Goal: Task Accomplishment & Management: Use online tool/utility

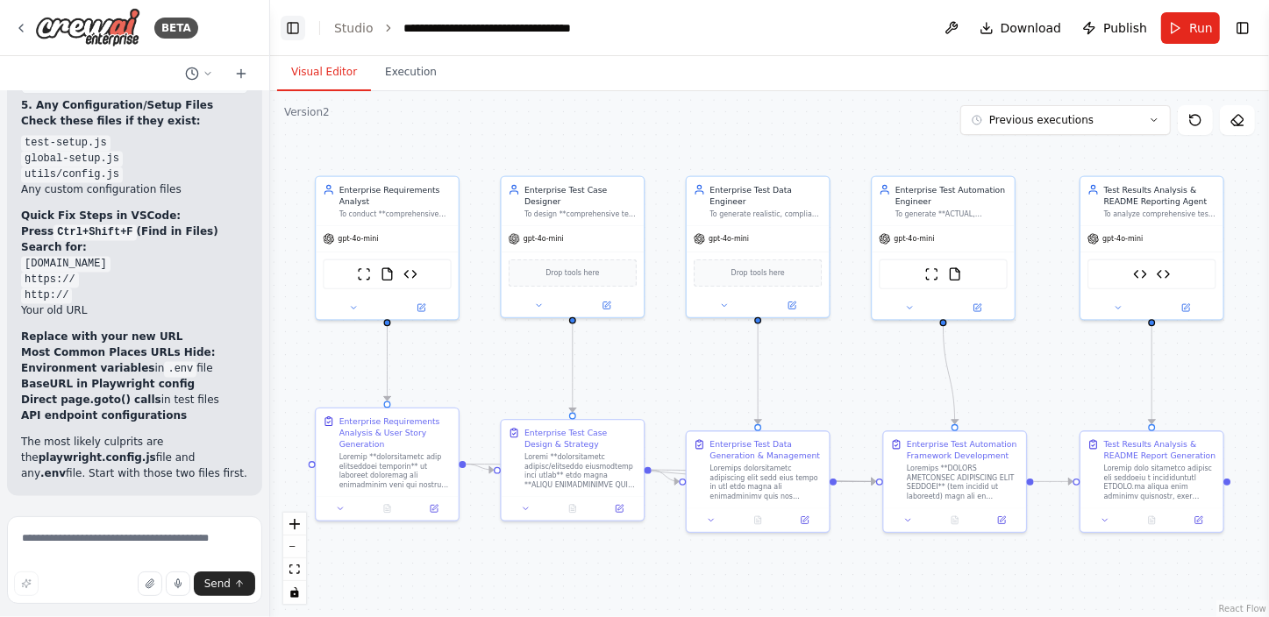
click at [291, 24] on button "Toggle Left Sidebar" at bounding box center [293, 28] width 25 height 25
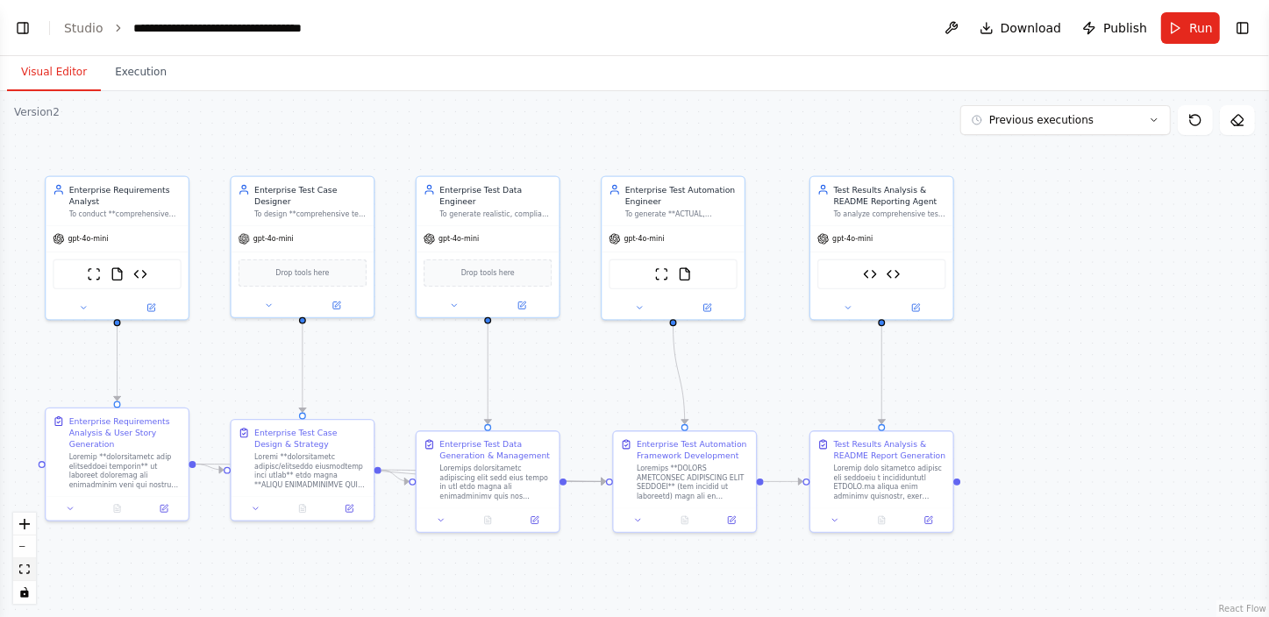
click at [25, 566] on icon "fit view" at bounding box center [24, 570] width 11 height 10
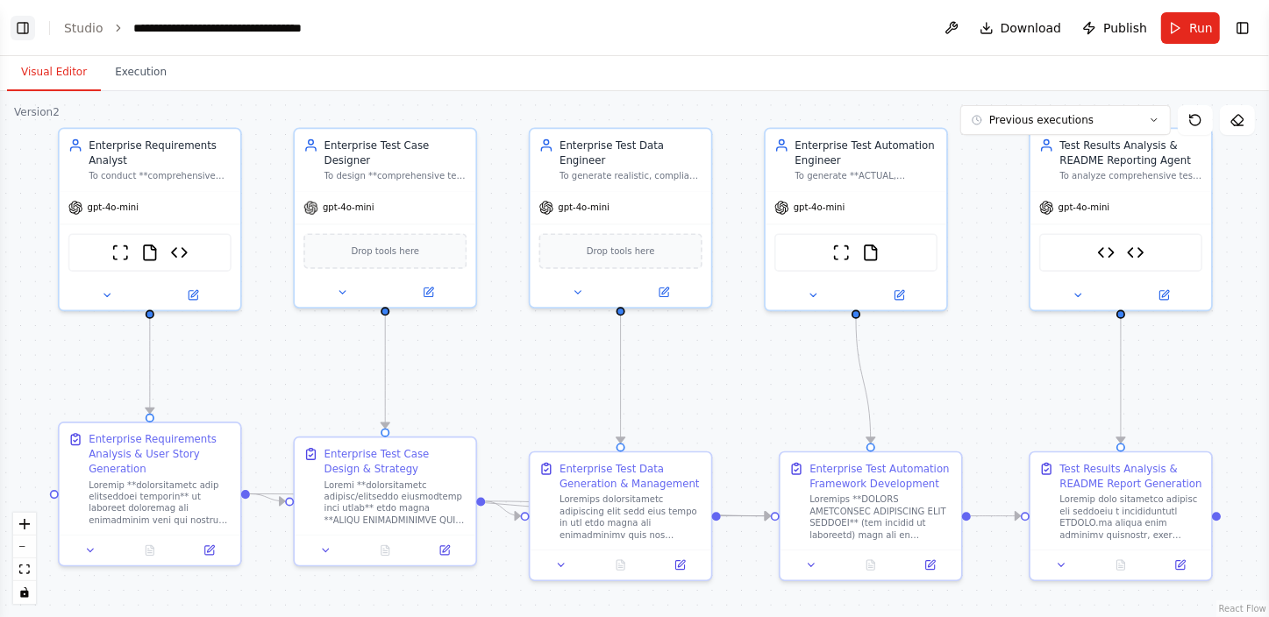
click at [18, 28] on button "Toggle Left Sidebar" at bounding box center [23, 28] width 25 height 25
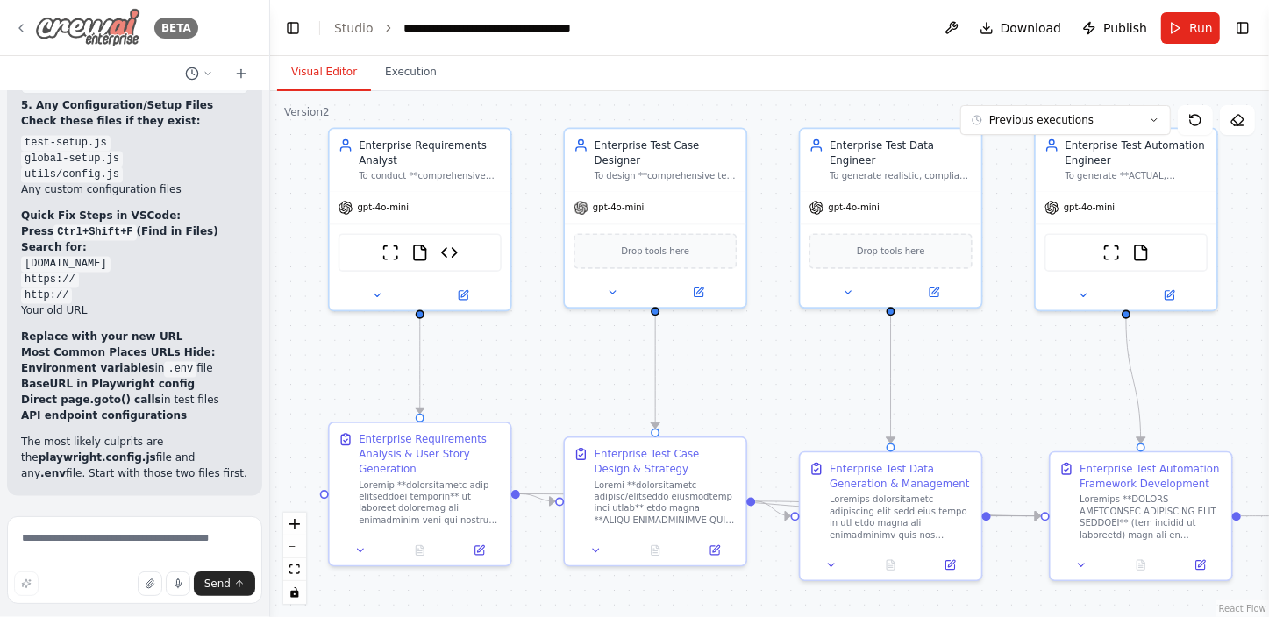
click at [21, 25] on icon at bounding box center [21, 28] width 14 height 14
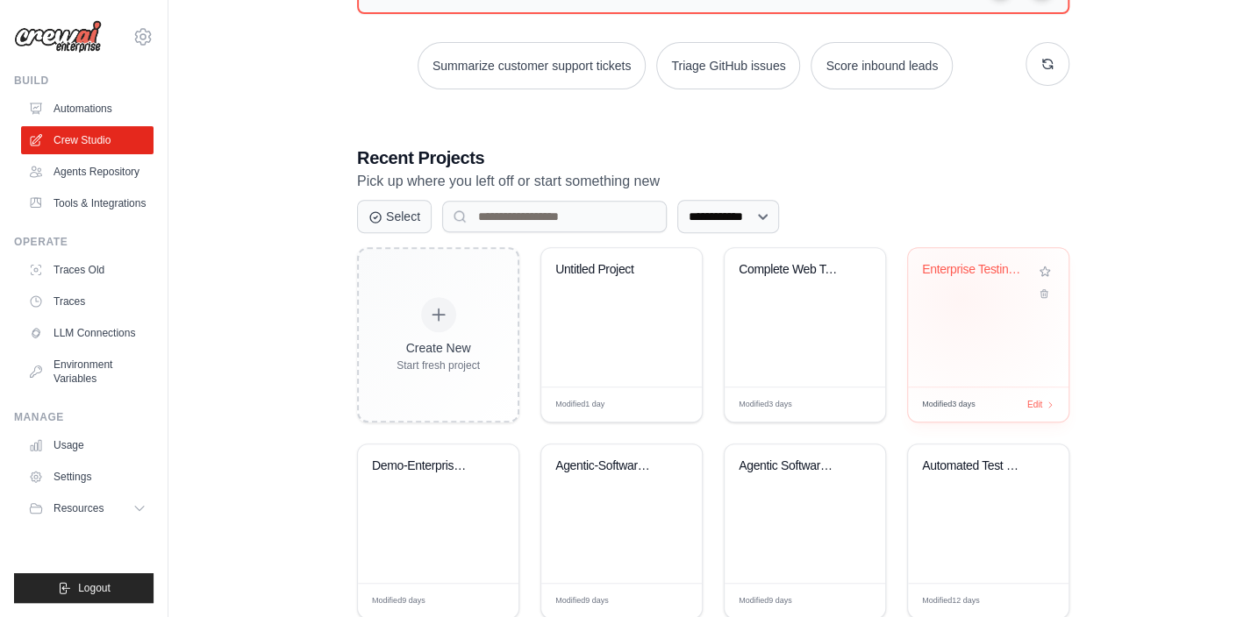
click at [962, 298] on div "Enterprise Testing Automation Platf..." at bounding box center [988, 317] width 161 height 139
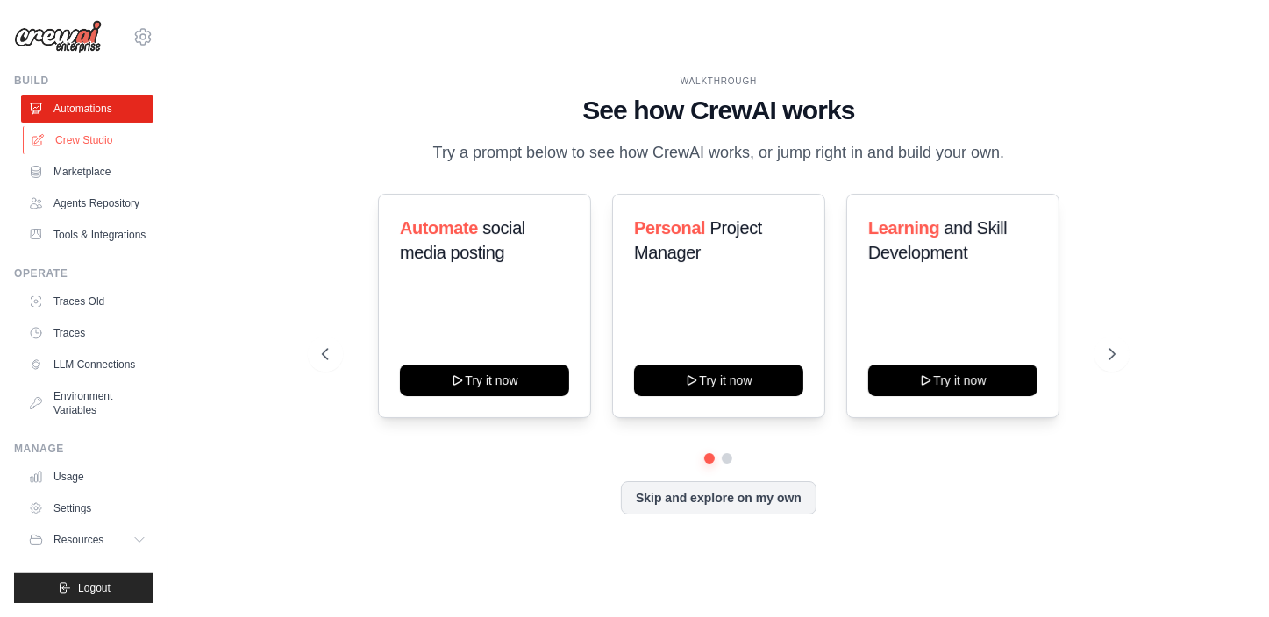
click at [98, 136] on link "Crew Studio" at bounding box center [89, 140] width 132 height 28
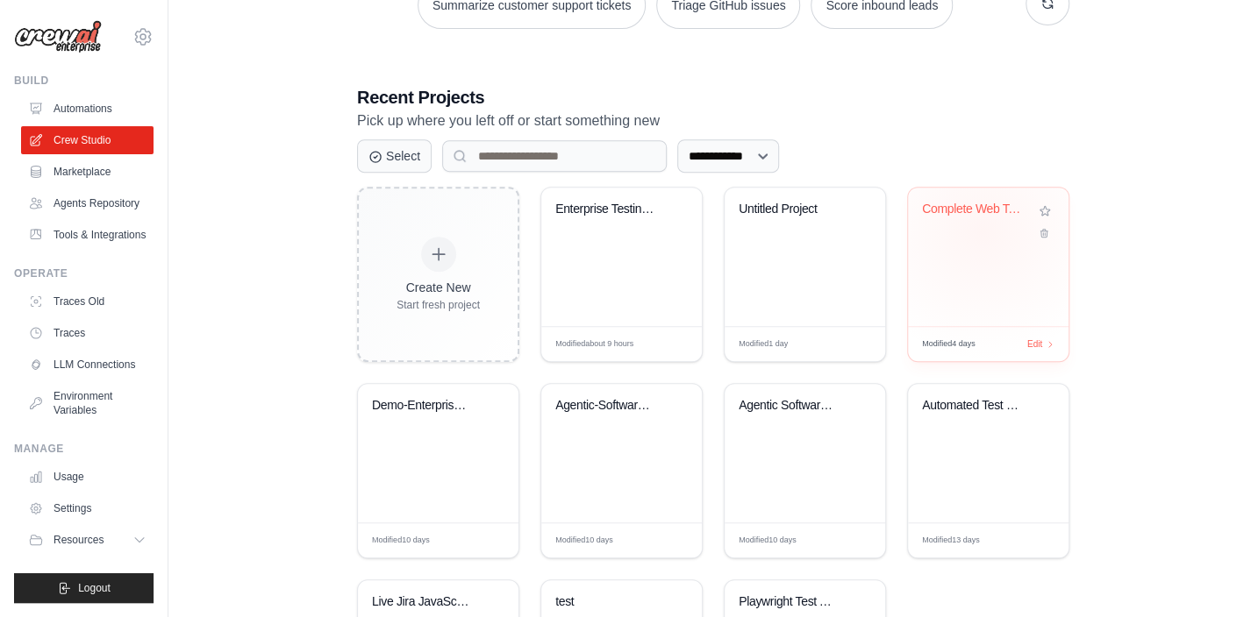
scroll to position [318, 0]
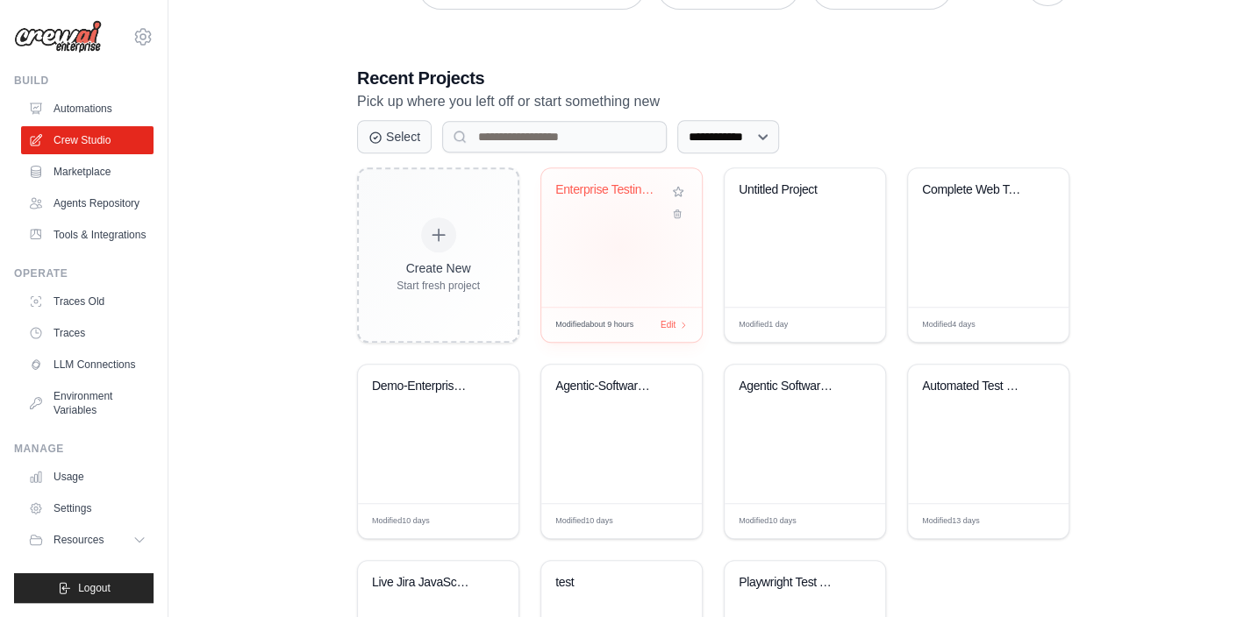
click at [619, 246] on div "Enterprise Testing Automation Platf..." at bounding box center [621, 237] width 161 height 139
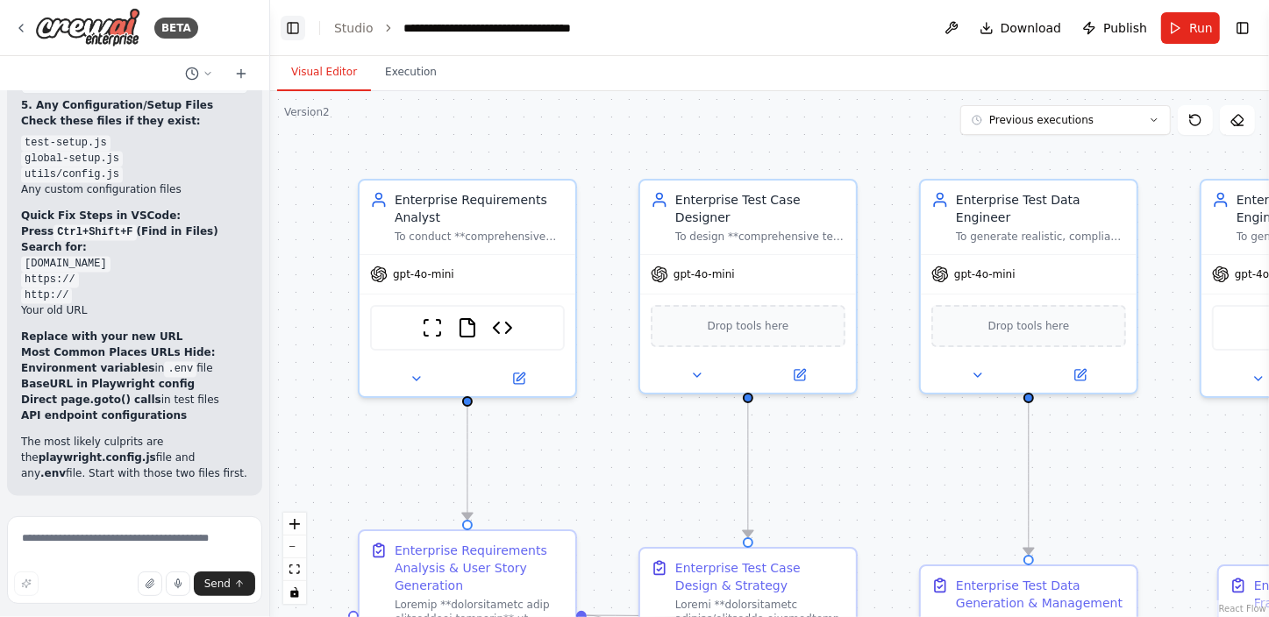
click at [292, 24] on button "Toggle Left Sidebar" at bounding box center [293, 28] width 25 height 25
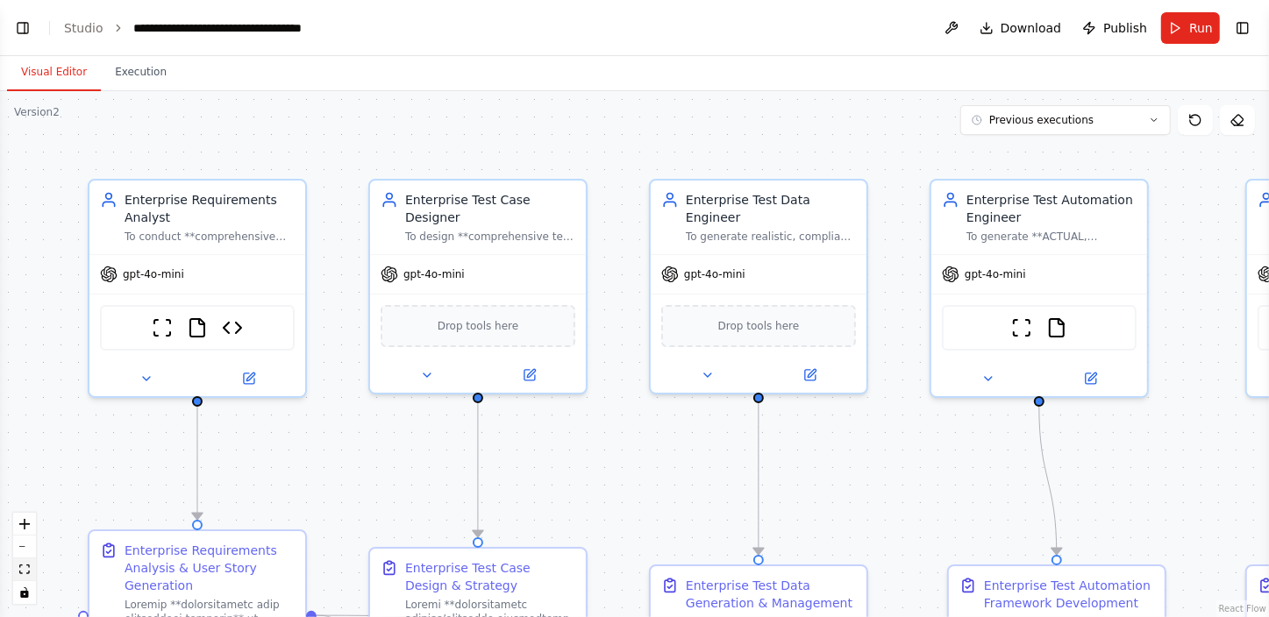
click at [22, 570] on icon "fit view" at bounding box center [24, 570] width 11 height 10
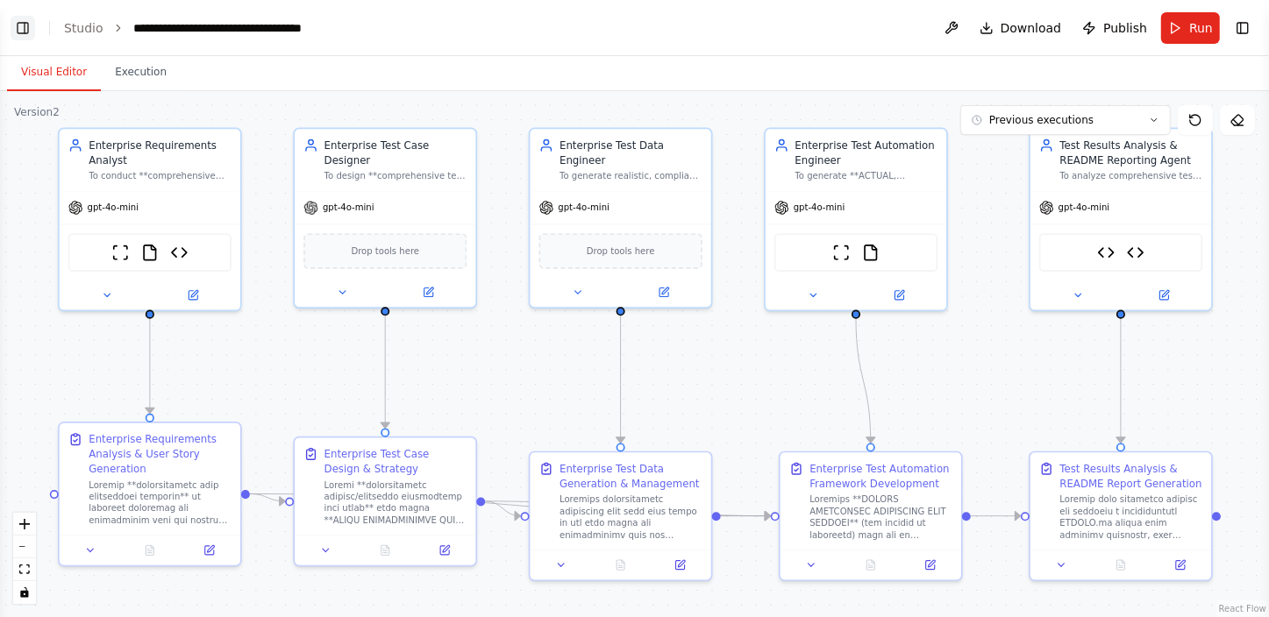
click at [18, 25] on button "Toggle Left Sidebar" at bounding box center [23, 28] width 25 height 25
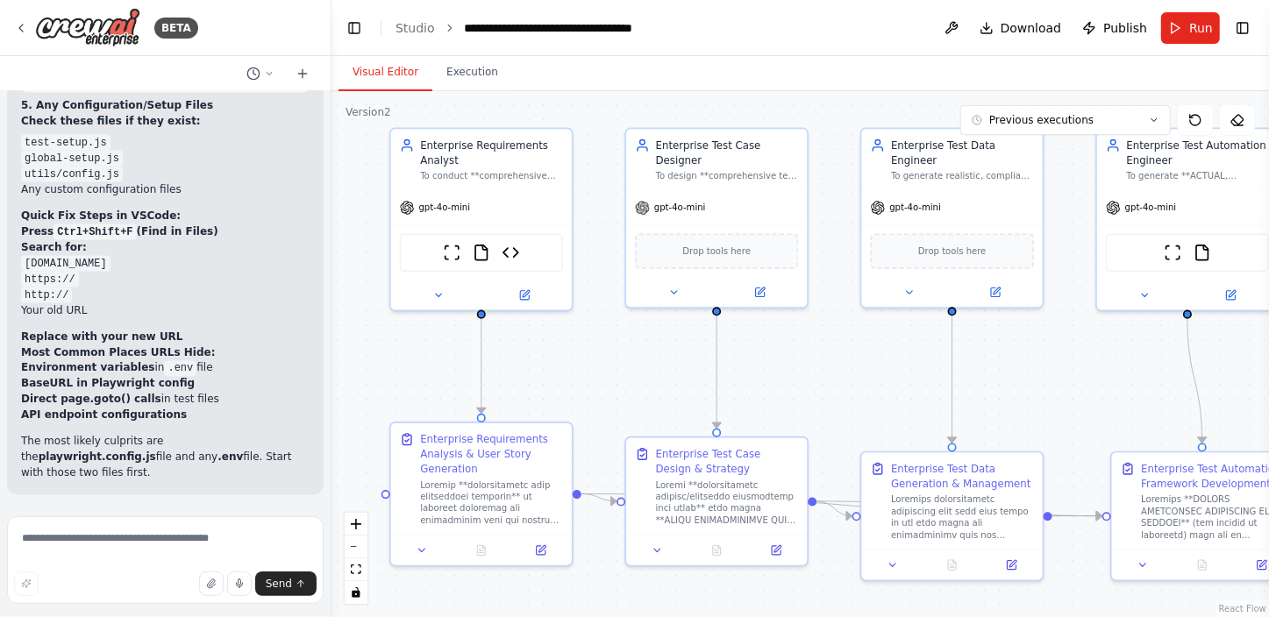
scroll to position [2168, 0]
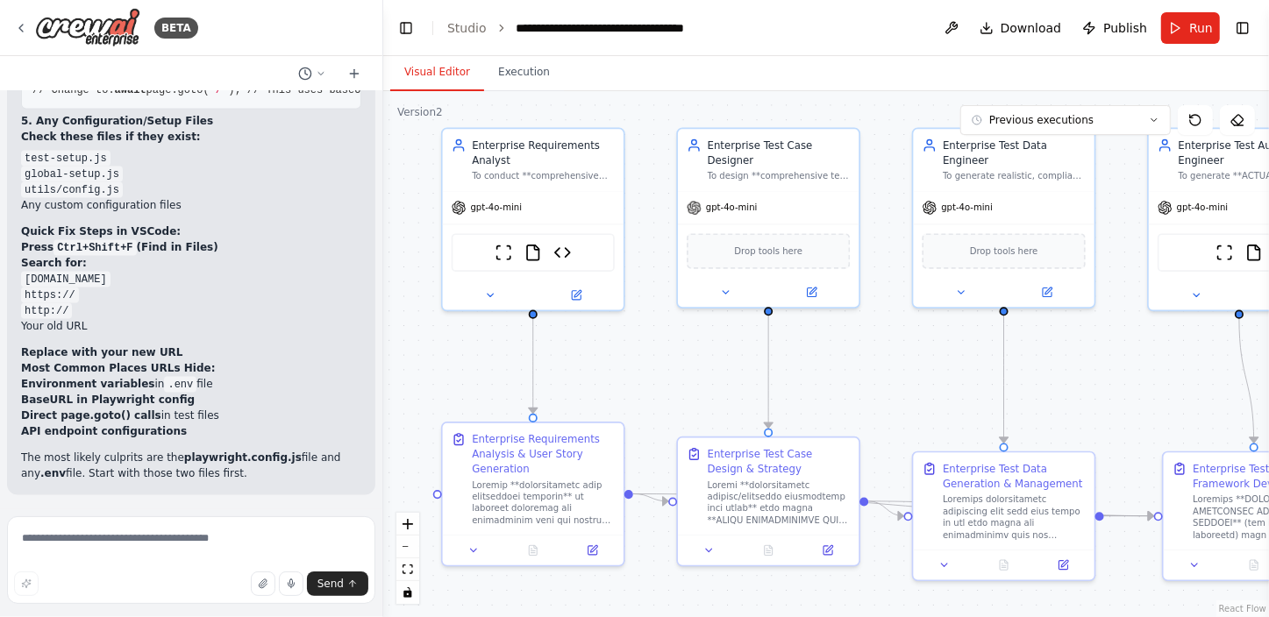
drag, startPoint x: 266, startPoint y: 220, endPoint x: 383, endPoint y: 233, distance: 118.3
click at [383, 233] on div "BETA Hello! I'm the CrewAI assistant. What kind of automation do you want to bu…" at bounding box center [634, 308] width 1269 height 617
